Goal: Communication & Community: Answer question/provide support

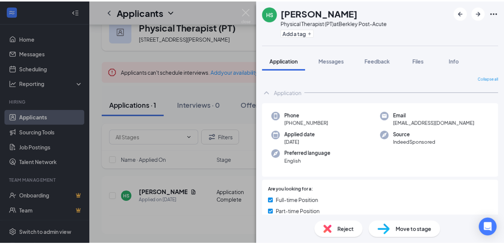
scroll to position [20, 0]
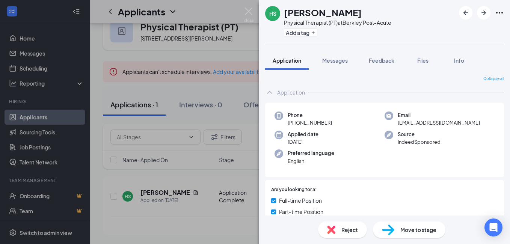
click at [228, 87] on div "HS [PERSON_NAME] Physical Therapist (PT) at Berkley Post-Acute Add a tag Applic…" at bounding box center [255, 122] width 510 height 244
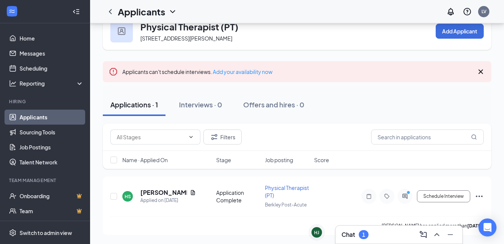
click at [397, 233] on div "Chat 1" at bounding box center [399, 235] width 115 height 12
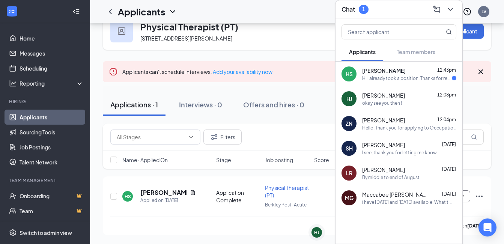
click at [381, 80] on div "Hi i already took a position. Thanks for reaching out" at bounding box center [407, 78] width 90 height 6
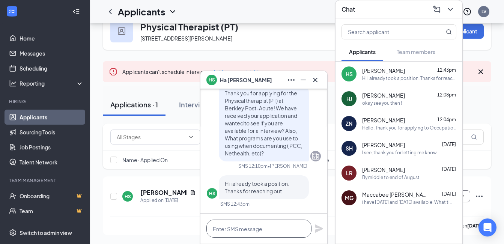
click at [256, 231] on textarea at bounding box center [259, 229] width 105 height 18
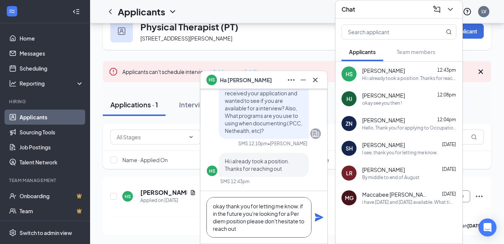
type textarea "okay thank you for letting me know. if in the future you're looking for a Per d…"
click at [318, 221] on icon "Plane" at bounding box center [319, 217] width 9 height 9
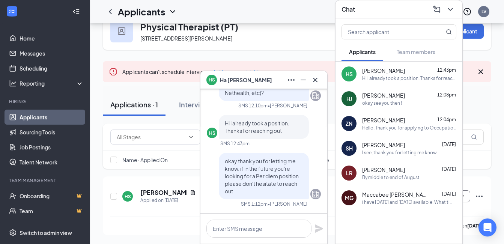
scroll to position [0, 0]
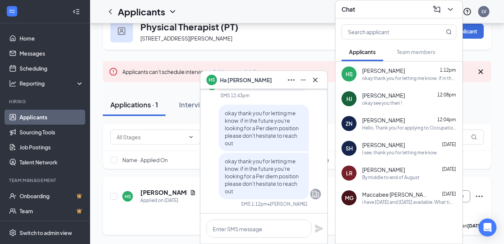
click at [189, 215] on div "HS Ha Seo Applied on [DATE] Application Complete Physical Therapist (PT) Berkle…" at bounding box center [297, 200] width 374 height 32
click at [308, 78] on icon "Minimize" at bounding box center [303, 79] width 9 height 9
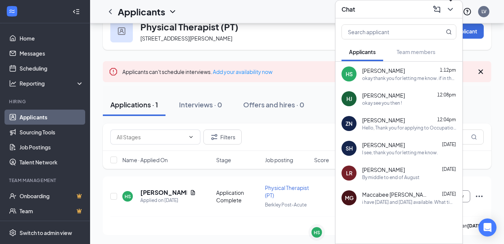
click at [456, 6] on div at bounding box center [450, 9] width 14 height 12
click at [454, 8] on icon "ChevronDown" at bounding box center [450, 9] width 9 height 9
